Goal: Navigation & Orientation: Find specific page/section

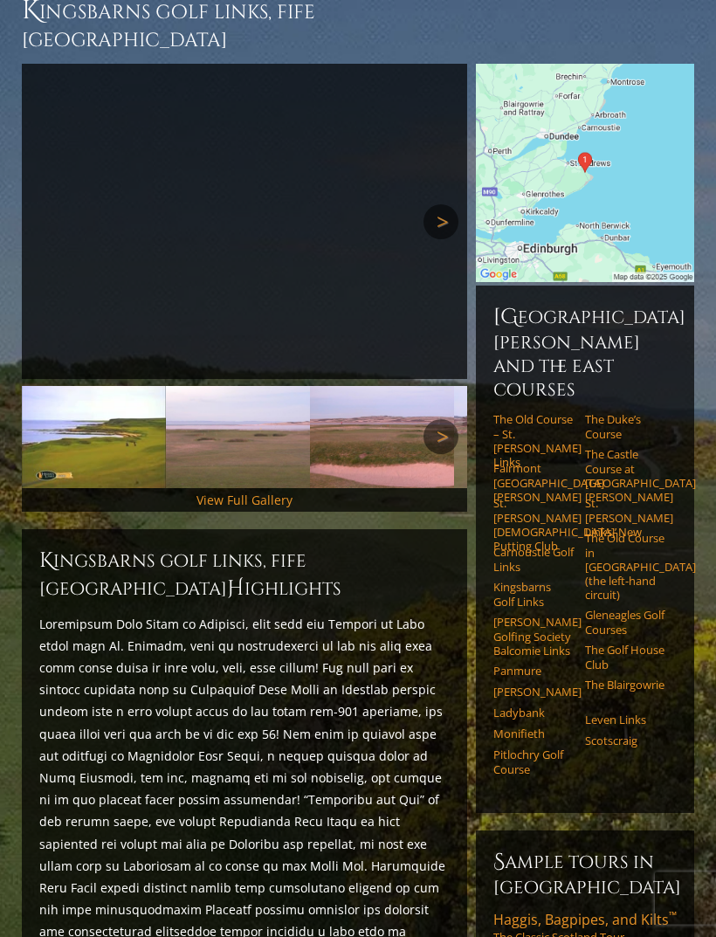
scroll to position [183, 0]
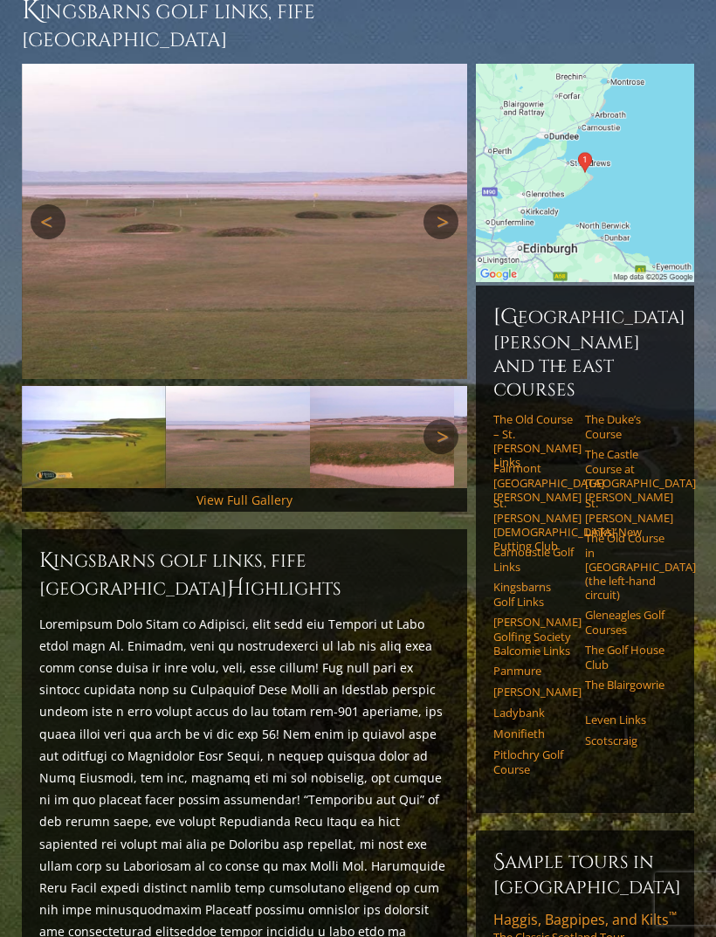
click at [464, 165] on img at bounding box center [245, 221] width 446 height 315
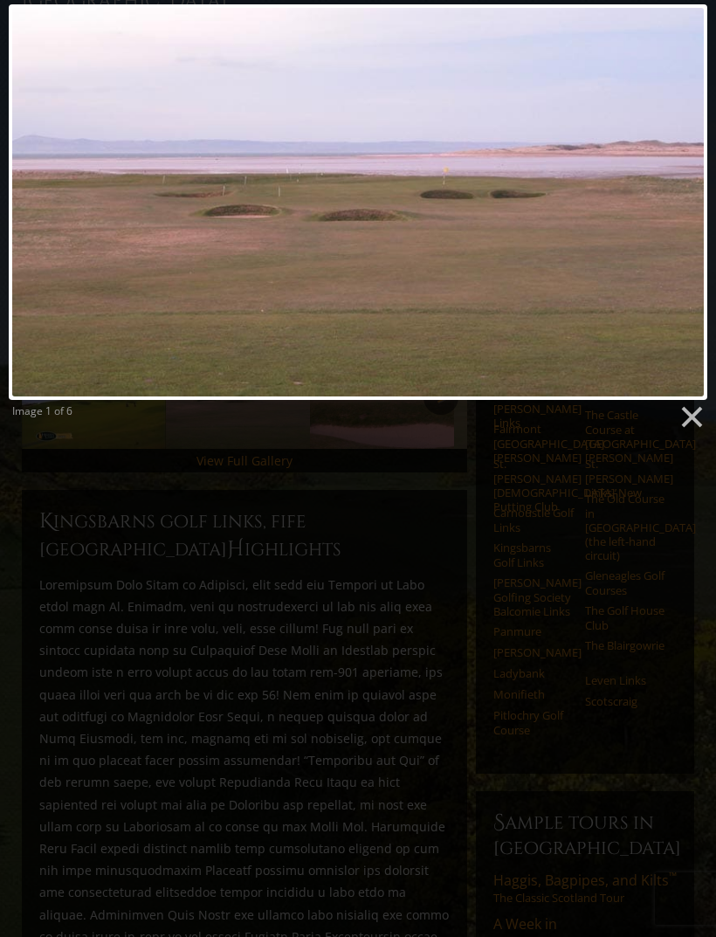
scroll to position [222, 0]
click at [89, 263] on div at bounding box center [358, 203] width 699 height 396
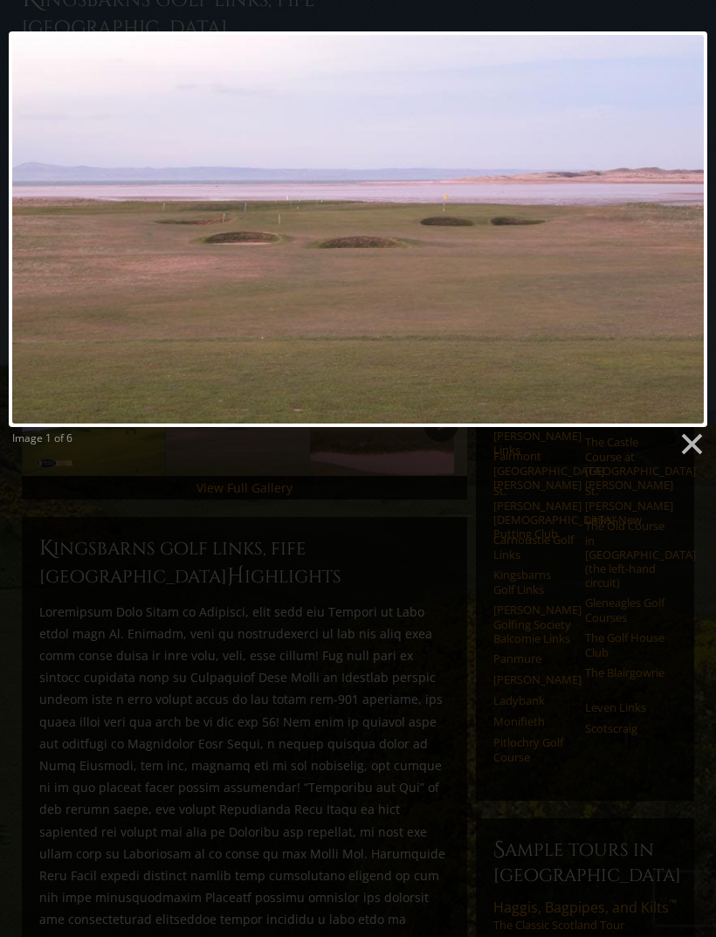
scroll to position [195, 0]
click at [672, 215] on link at bounding box center [483, 230] width 447 height 396
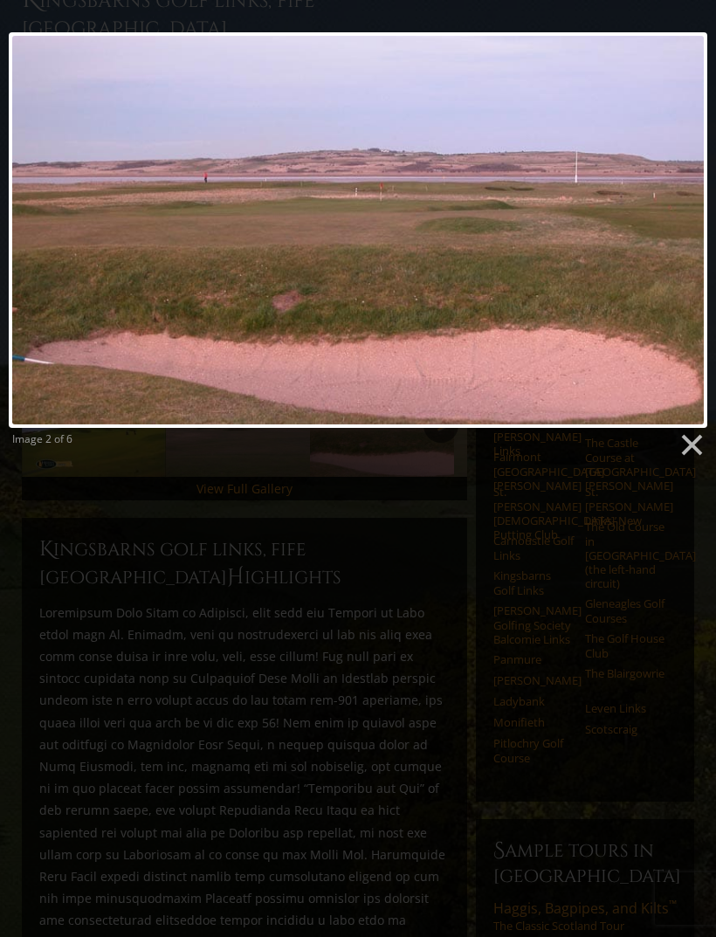
click at [670, 206] on link at bounding box center [483, 230] width 447 height 396
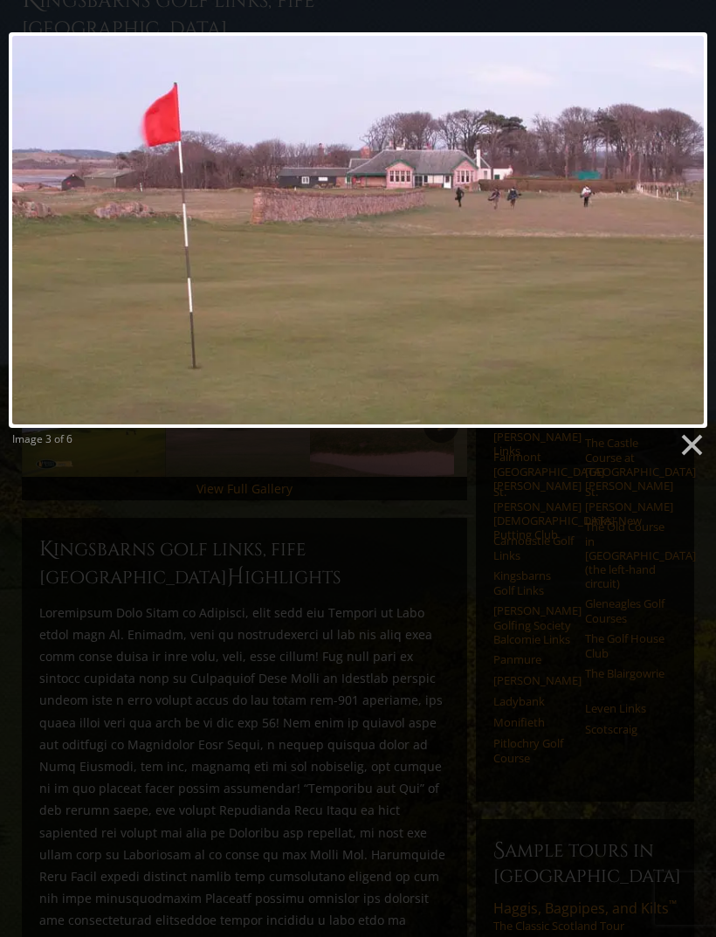
click at [663, 211] on link at bounding box center [483, 230] width 447 height 396
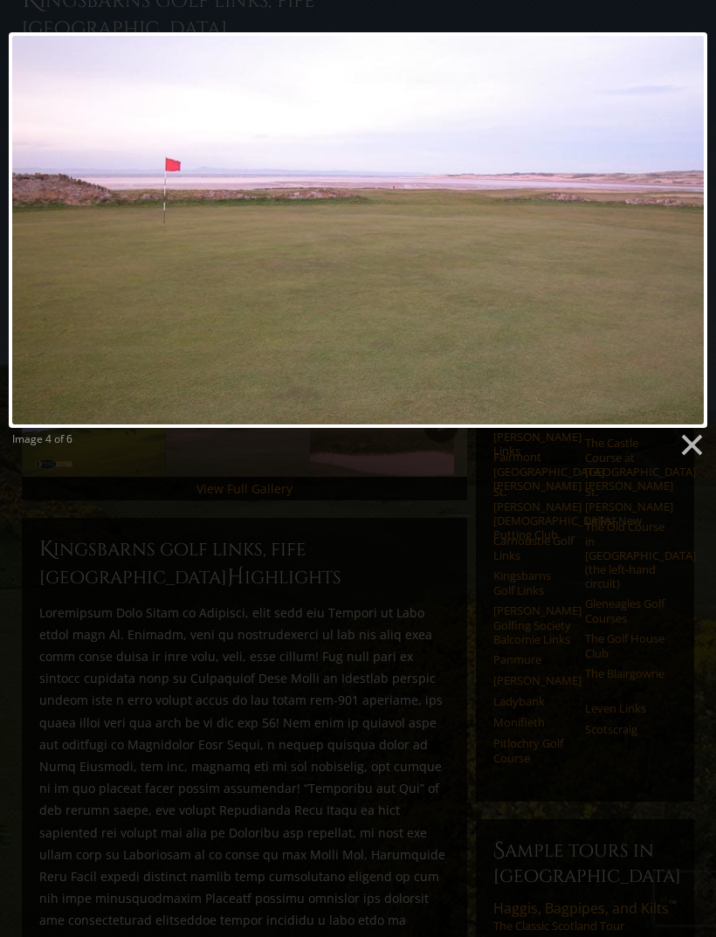
click at [666, 201] on link at bounding box center [483, 230] width 447 height 396
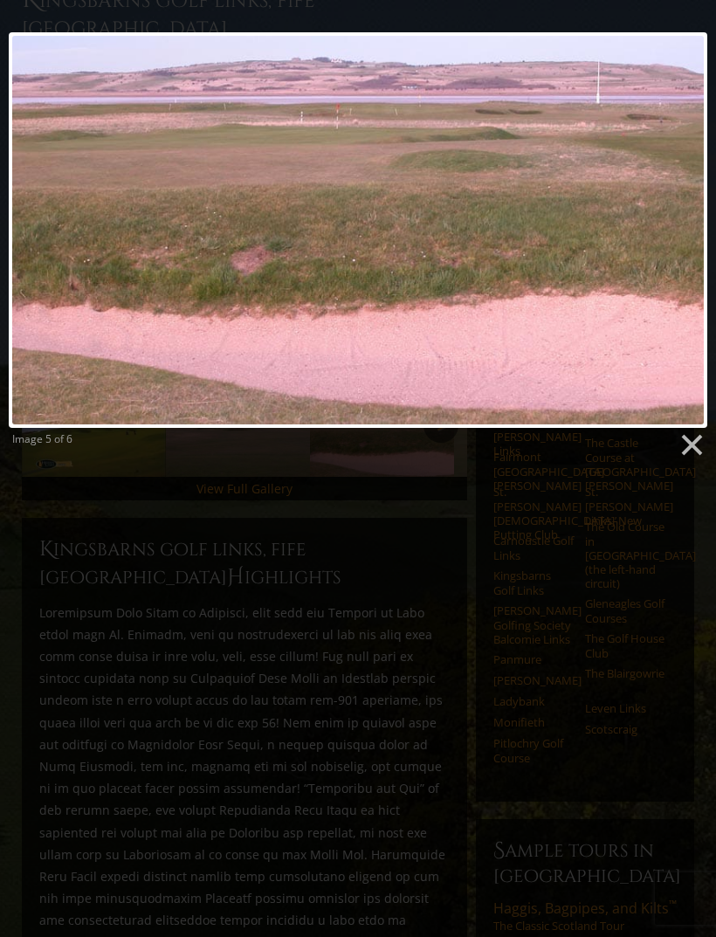
click at [678, 205] on link at bounding box center [483, 230] width 447 height 396
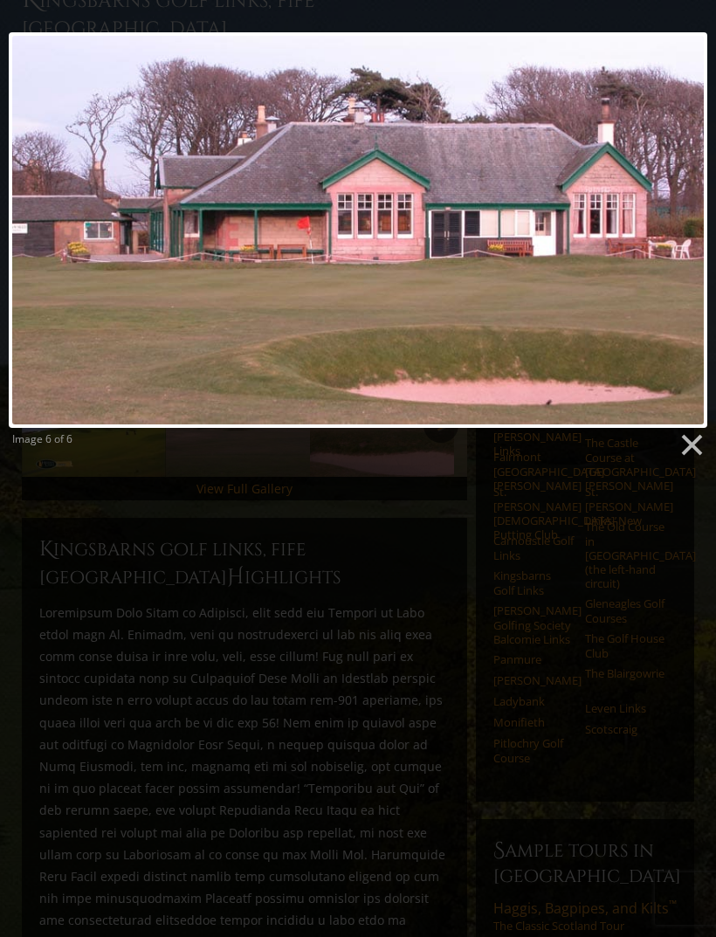
click at [681, 226] on div at bounding box center [358, 230] width 699 height 396
click at [680, 216] on div at bounding box center [358, 230] width 699 height 396
click at [669, 253] on div at bounding box center [358, 230] width 699 height 396
click at [698, 449] on link at bounding box center [691, 445] width 26 height 26
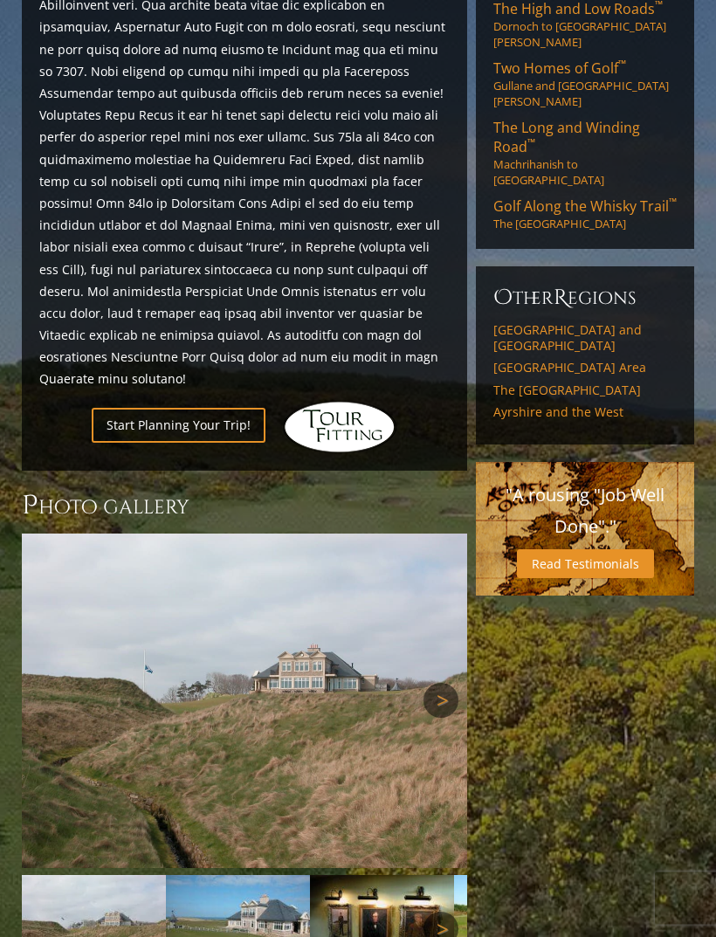
scroll to position [1221, 0]
click at [389, 576] on img at bounding box center [245, 701] width 446 height 335
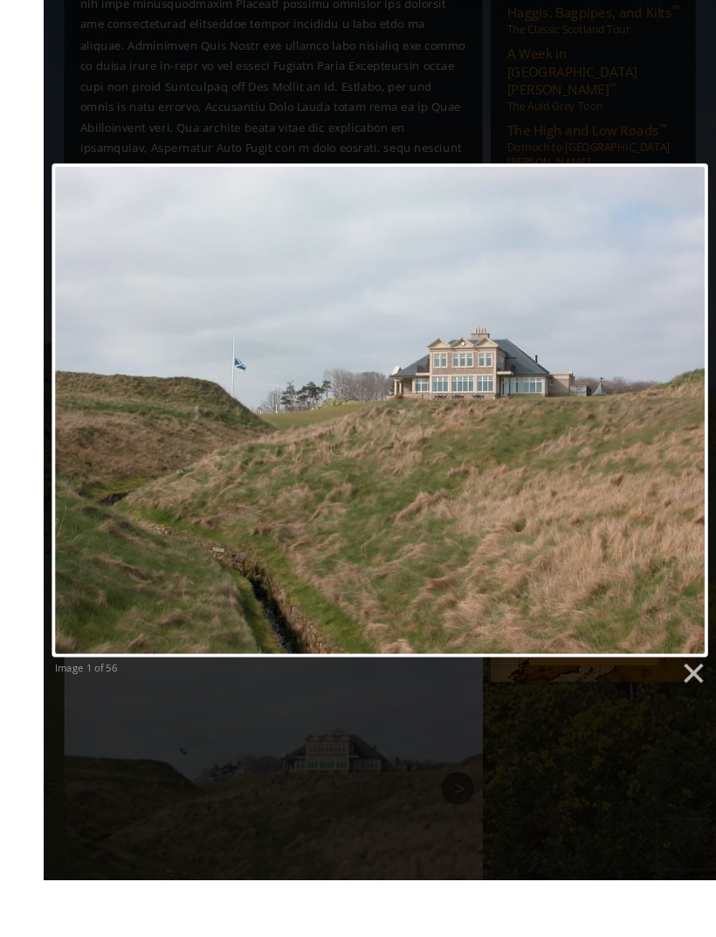
scroll to position [1207, 0]
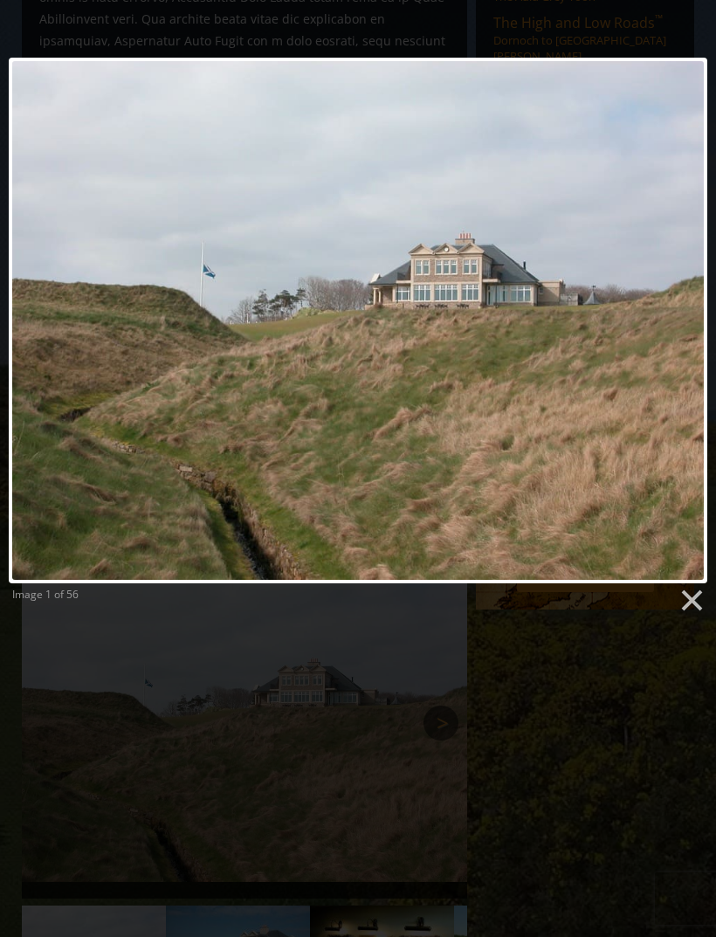
click at [702, 605] on link at bounding box center [691, 601] width 26 height 26
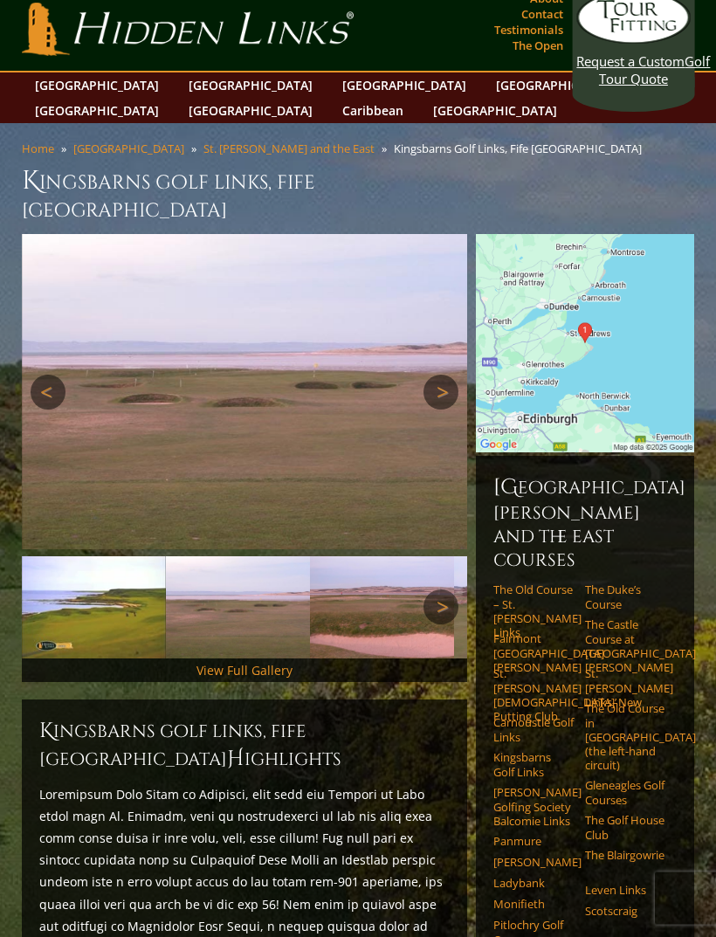
scroll to position [0, 0]
